Goal: Navigation & Orientation: Find specific page/section

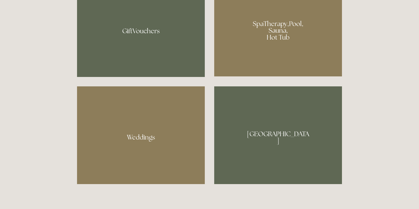
scroll to position [470, 0]
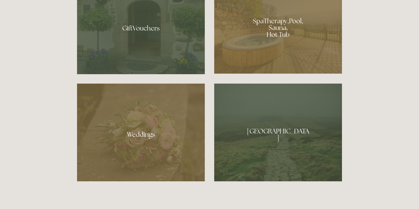
click at [278, 135] on div at bounding box center [278, 133] width 128 height 98
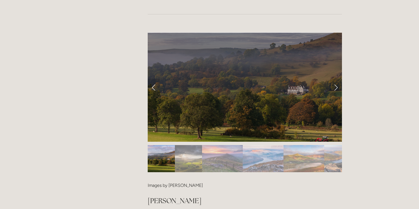
scroll to position [495, 0]
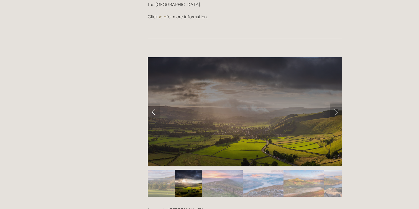
click at [333, 104] on link "Next Slide" at bounding box center [336, 112] width 12 height 17
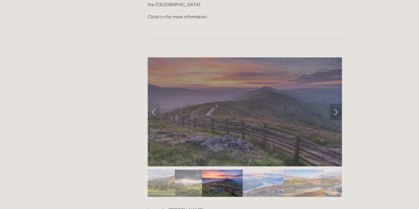
click at [333, 104] on link "Next Slide" at bounding box center [336, 112] width 12 height 17
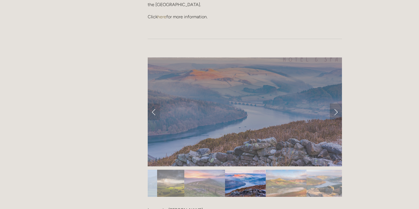
click at [333, 104] on link "Next Slide" at bounding box center [336, 112] width 12 height 17
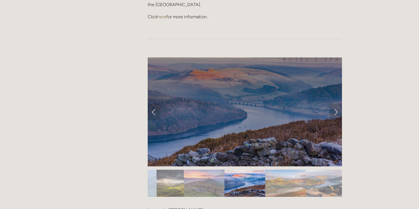
click at [334, 104] on link "Next Slide" at bounding box center [336, 112] width 12 height 17
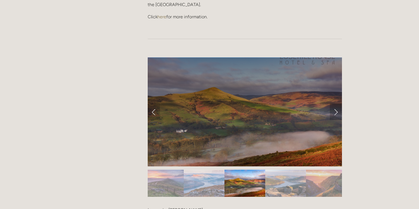
click at [336, 104] on link "Next Slide" at bounding box center [336, 112] width 12 height 17
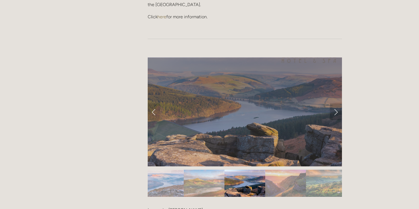
click at [336, 104] on link "Next Slide" at bounding box center [336, 112] width 12 height 17
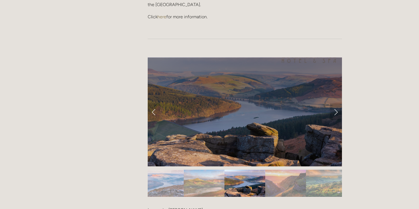
click at [336, 104] on link "Next Slide" at bounding box center [336, 112] width 12 height 17
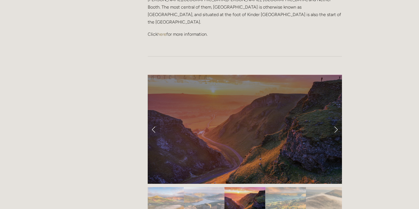
scroll to position [473, 0]
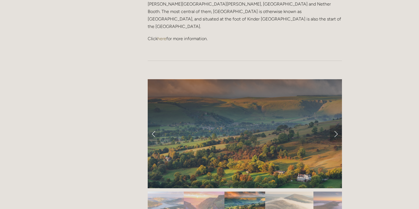
click at [335, 126] on link "Next Slide" at bounding box center [336, 134] width 12 height 17
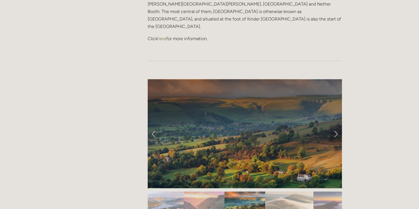
click at [335, 126] on link "Next Slide" at bounding box center [336, 134] width 12 height 17
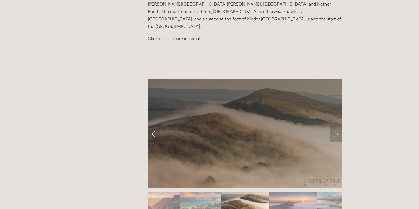
click at [335, 126] on link "Next Slide" at bounding box center [336, 134] width 12 height 17
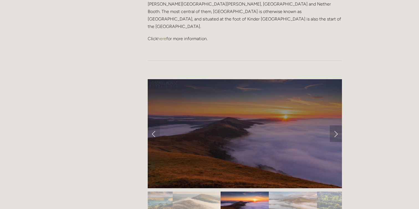
click at [335, 126] on link "Next Slide" at bounding box center [336, 134] width 12 height 17
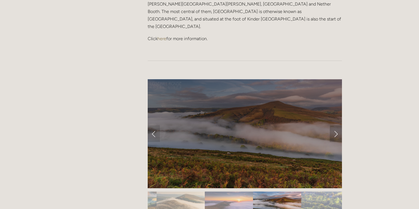
click at [335, 126] on link "Next Slide" at bounding box center [336, 134] width 12 height 17
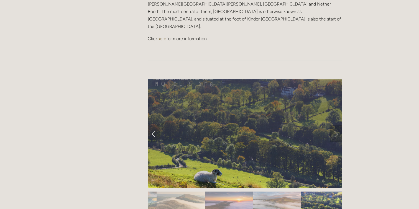
click at [335, 126] on link "Next Slide" at bounding box center [336, 134] width 12 height 17
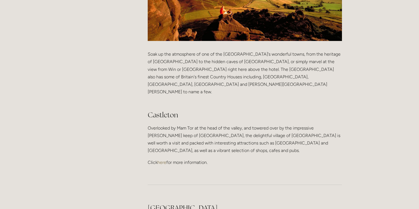
scroll to position [0, 0]
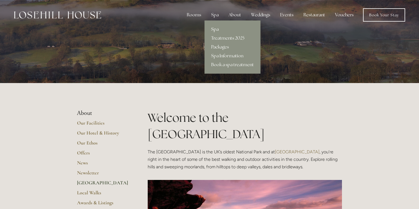
click at [217, 29] on link "Spa" at bounding box center [233, 29] width 56 height 9
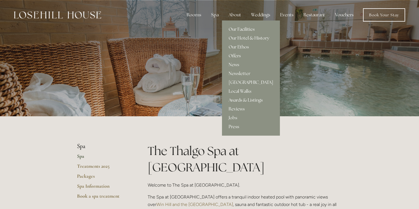
click at [241, 31] on link "Our Facilities" at bounding box center [251, 29] width 58 height 9
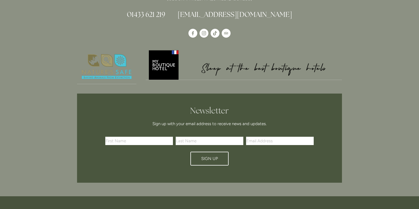
scroll to position [1441, 0]
